Goal: Information Seeking & Learning: Learn about a topic

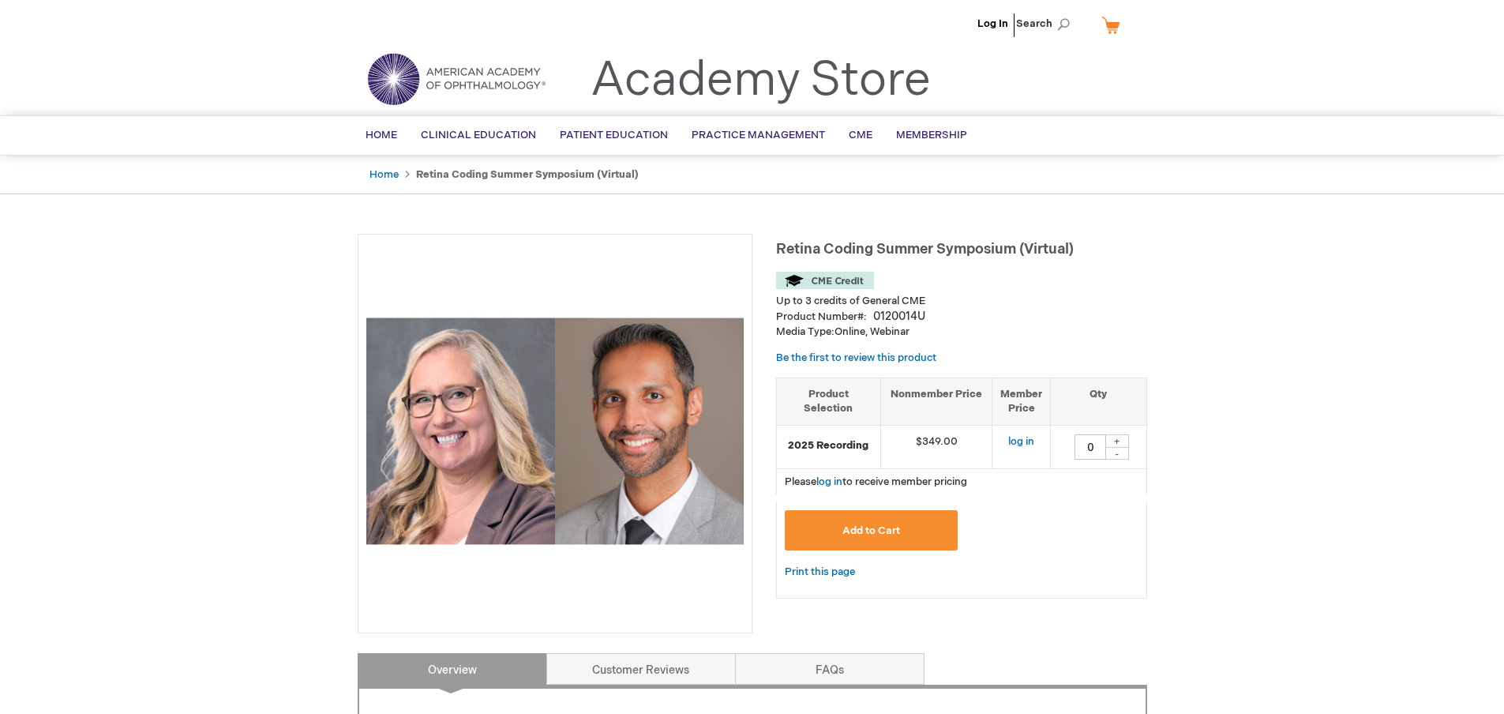
type input "0"
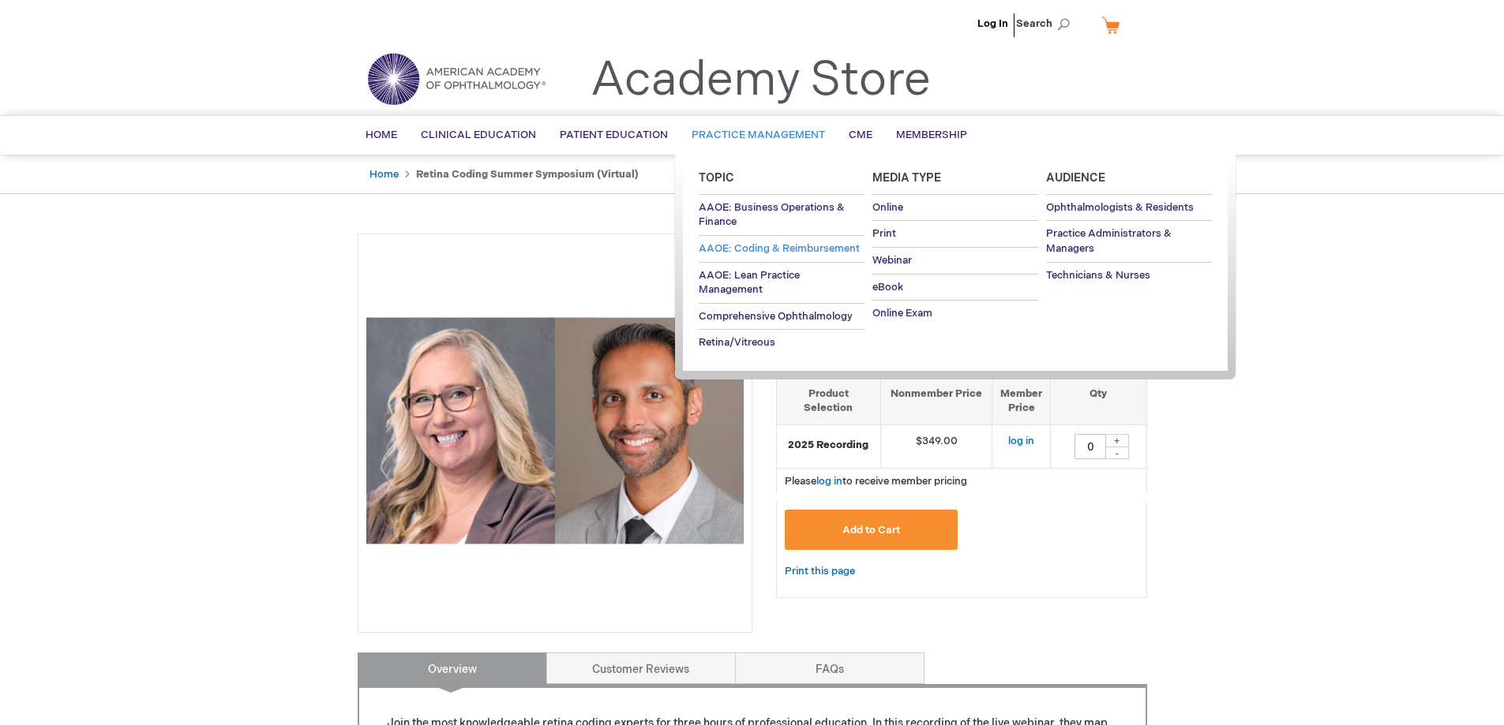
click at [750, 250] on span "AAOE: Coding & Reimbursement" at bounding box center [779, 248] width 161 height 13
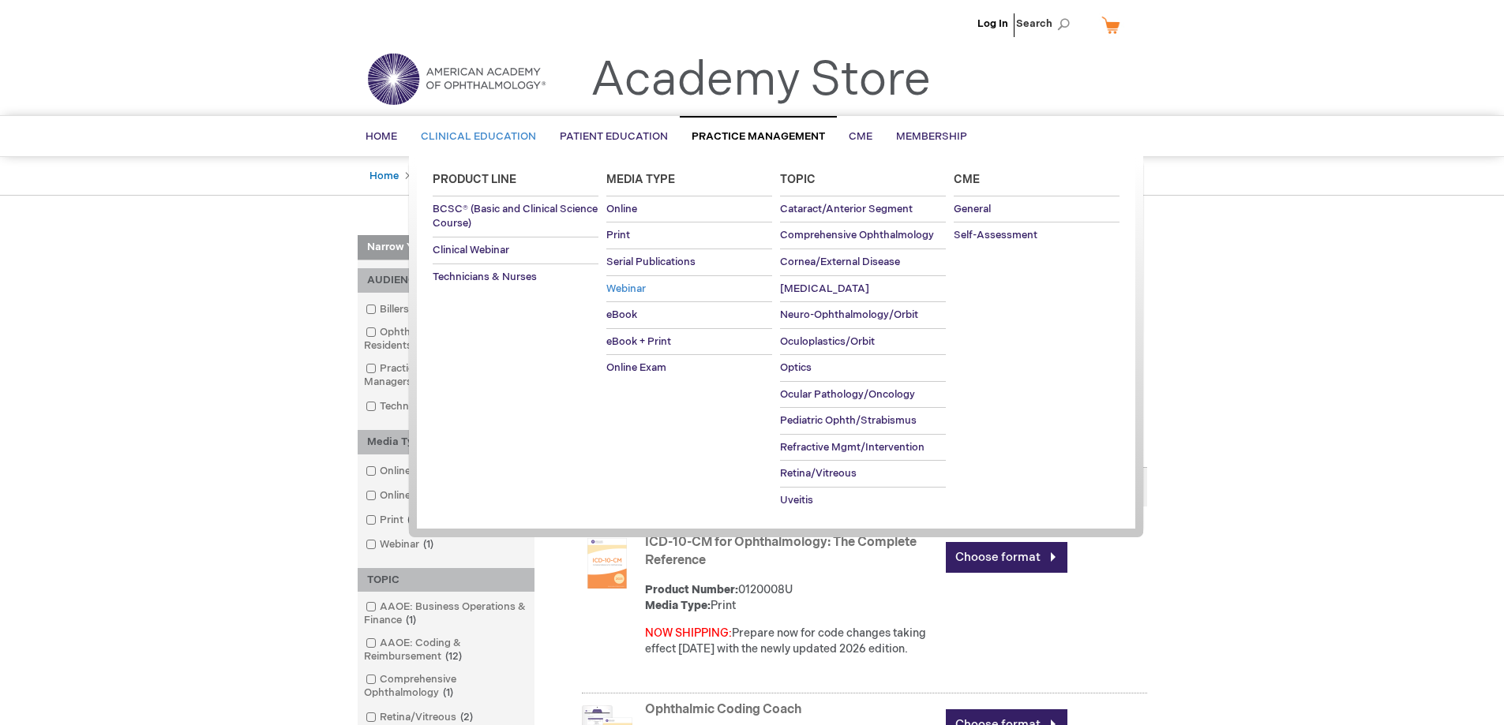
click at [632, 286] on span "Webinar" at bounding box center [625, 289] width 39 height 13
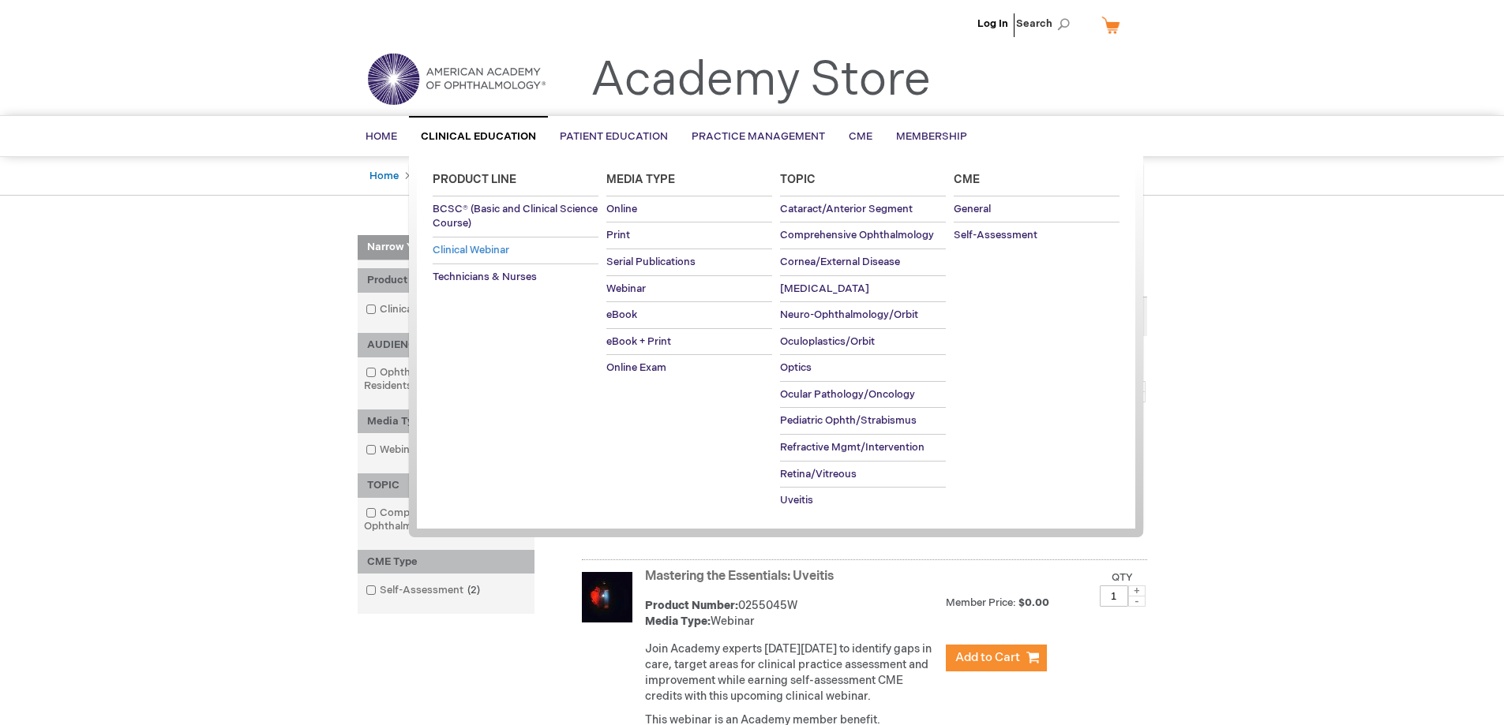
click at [455, 252] on span "Clinical Webinar" at bounding box center [471, 250] width 77 height 13
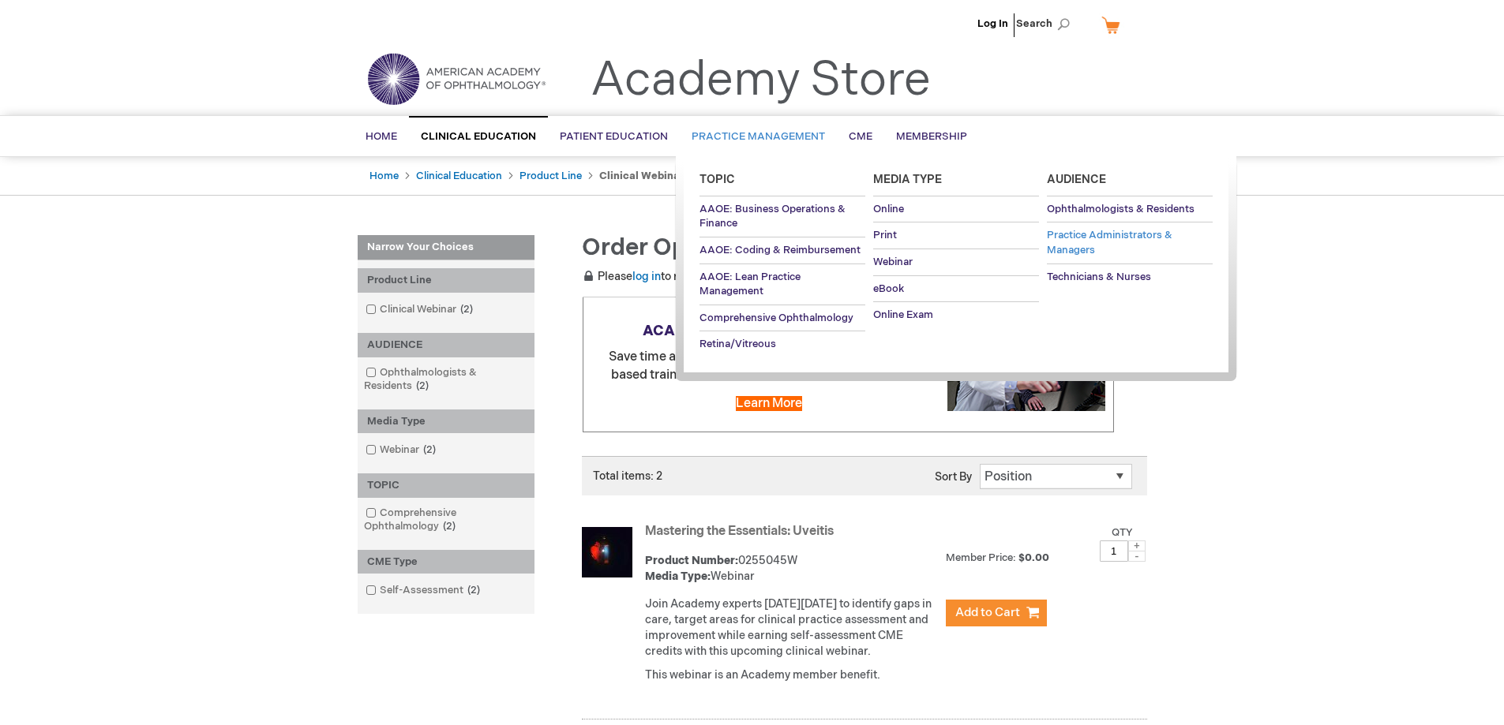
click at [1080, 234] on span "Practice Administrators & Managers" at bounding box center [1110, 243] width 126 height 28
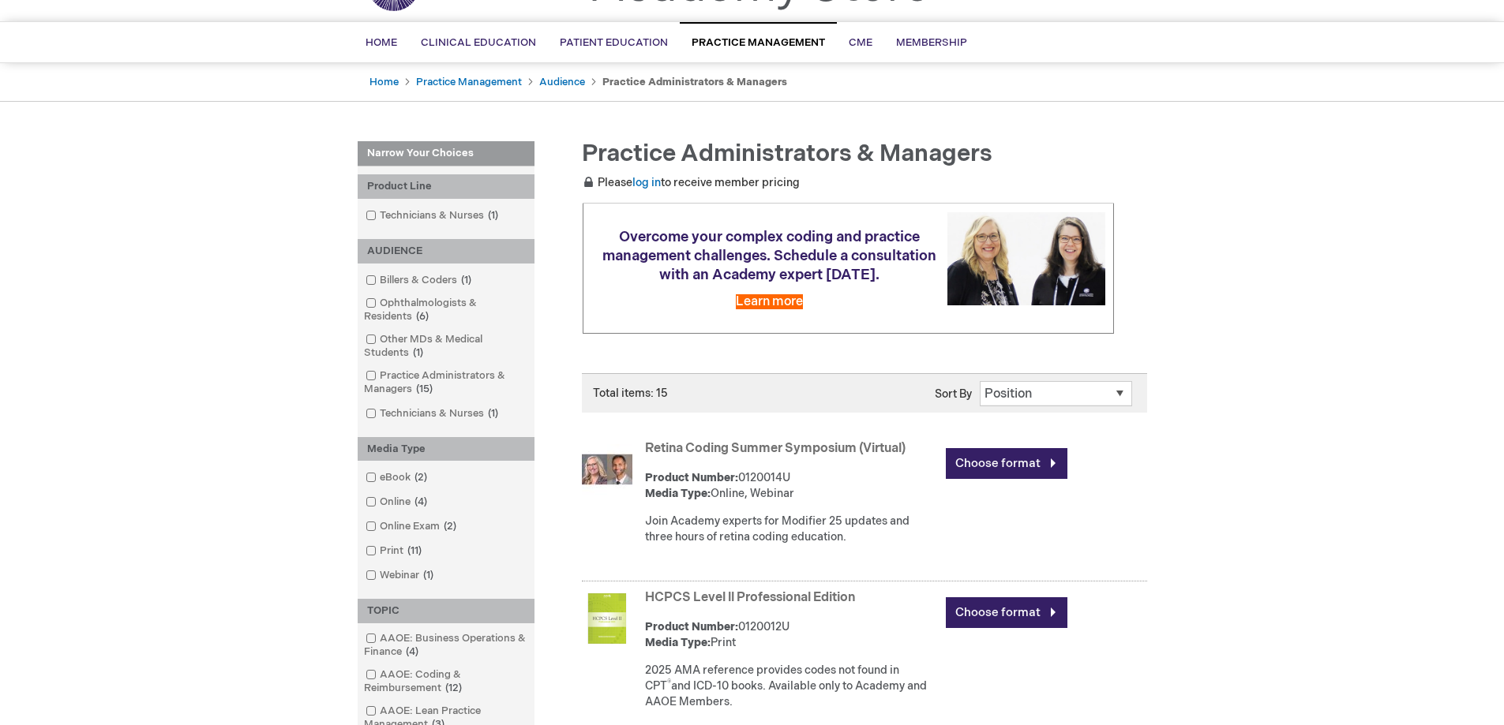
scroll to position [237, 0]
